Goal: Navigation & Orientation: Find specific page/section

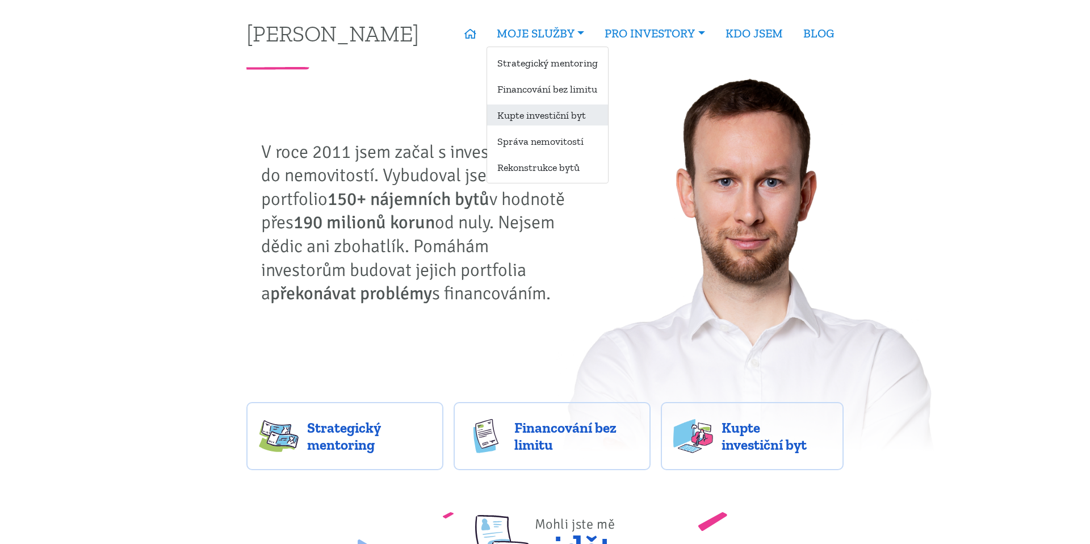
click at [554, 113] on link "Kupte investiční byt" at bounding box center [547, 114] width 121 height 21
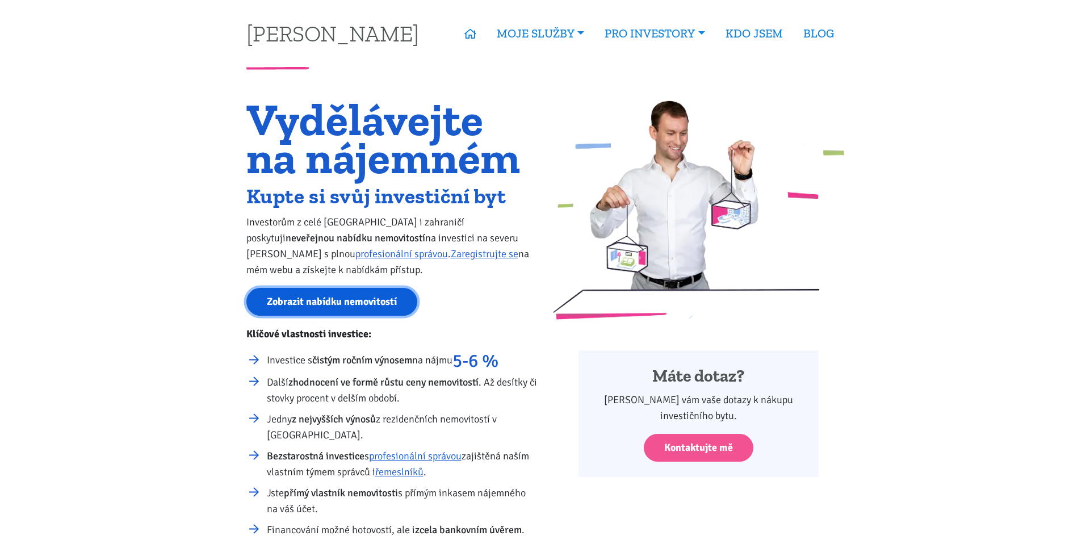
click at [333, 302] on link "Zobrazit nabídku nemovitostí" at bounding box center [331, 302] width 171 height 28
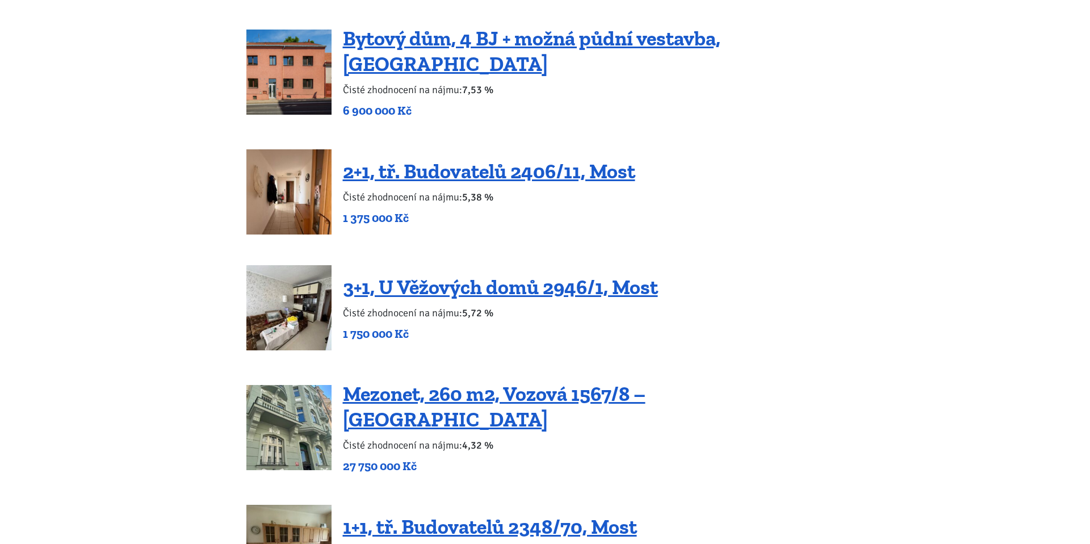
scroll to position [1761, 0]
